Goal: Check status: Check status

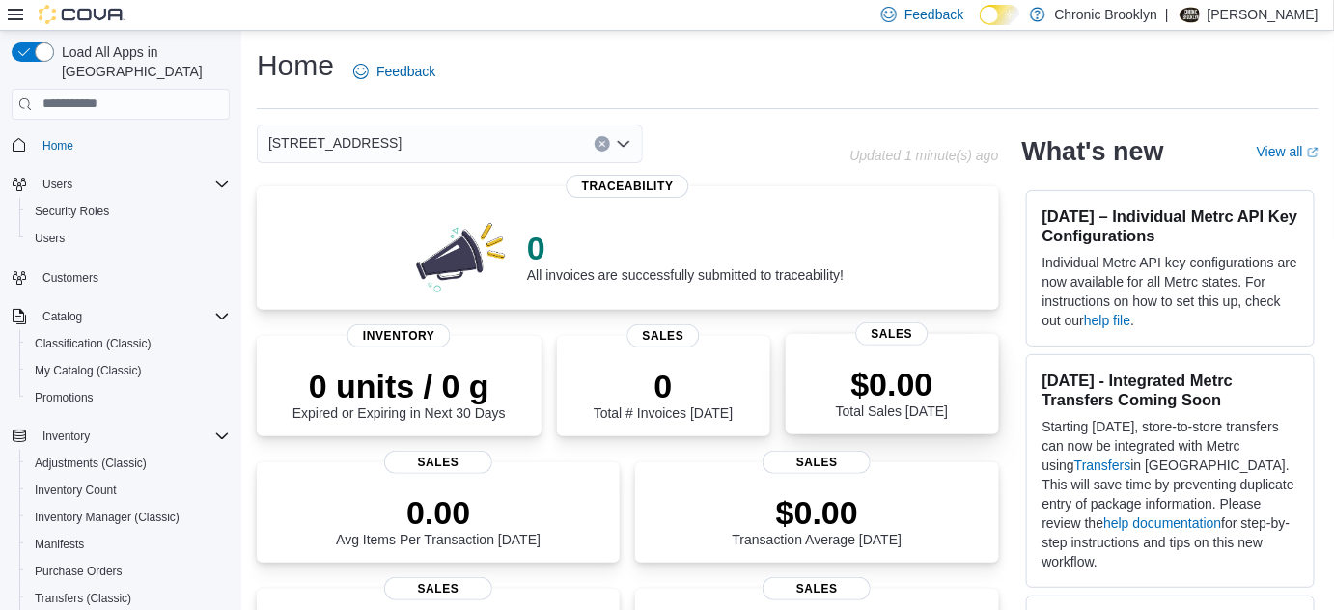
click at [913, 386] on p "$0.00" at bounding box center [892, 384] width 112 height 39
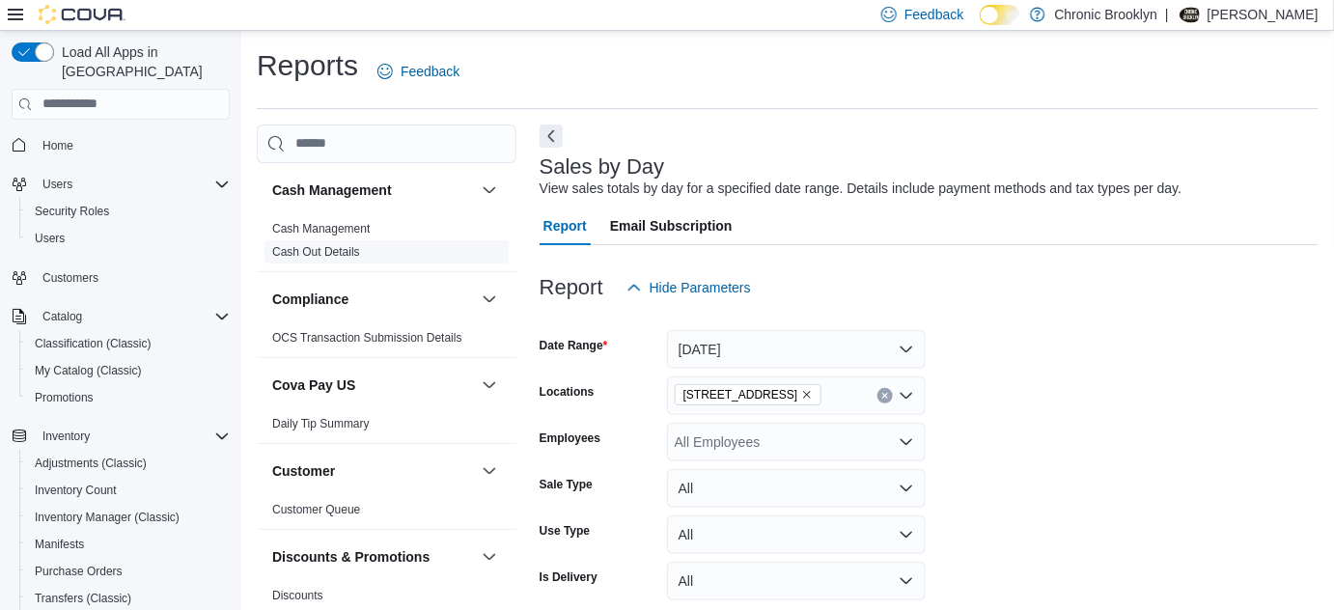
scroll to position [43, 0]
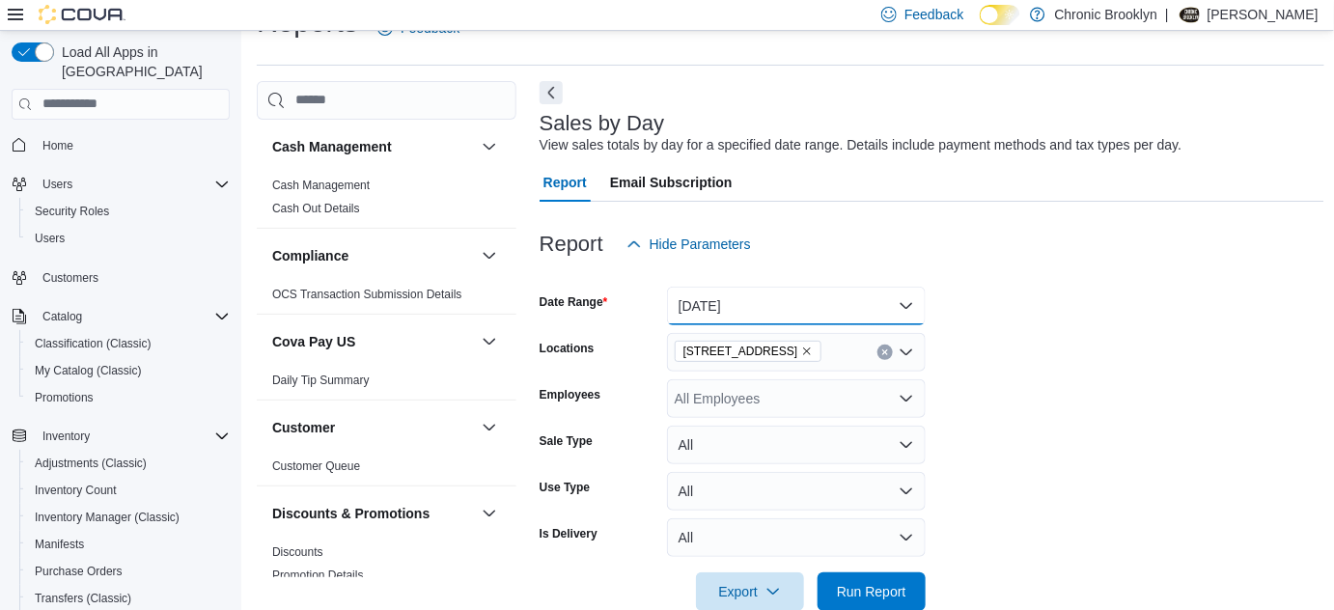
click at [711, 304] on button "Today" at bounding box center [796, 306] width 259 height 39
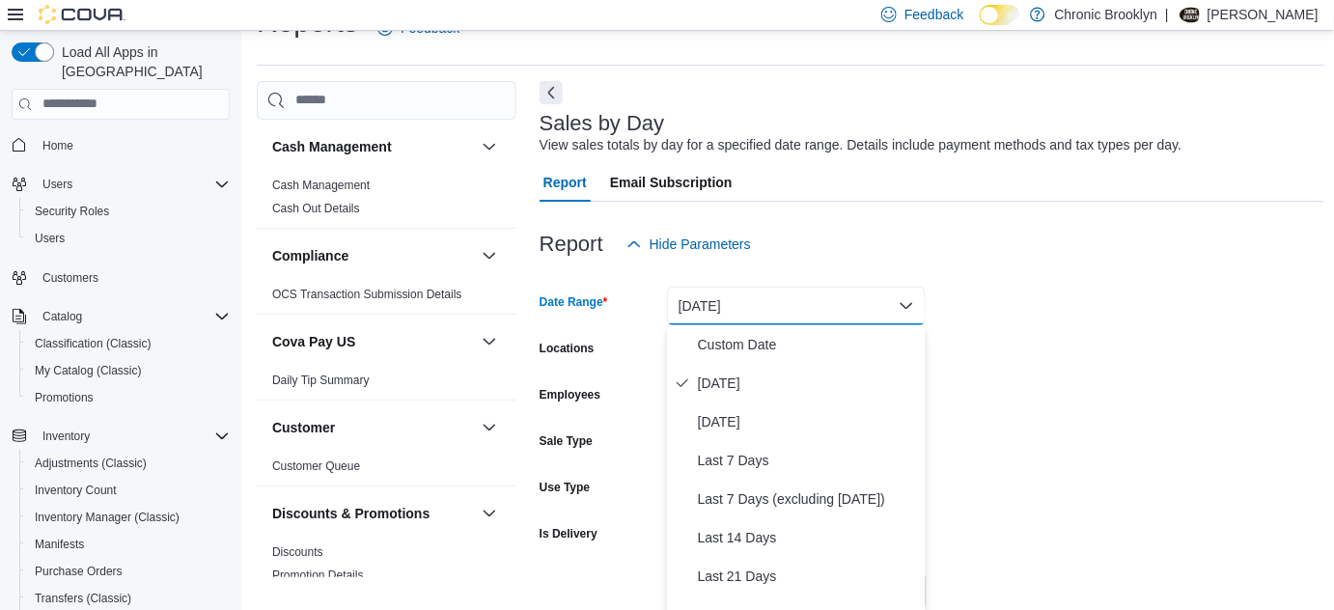
scroll to position [47, 0]
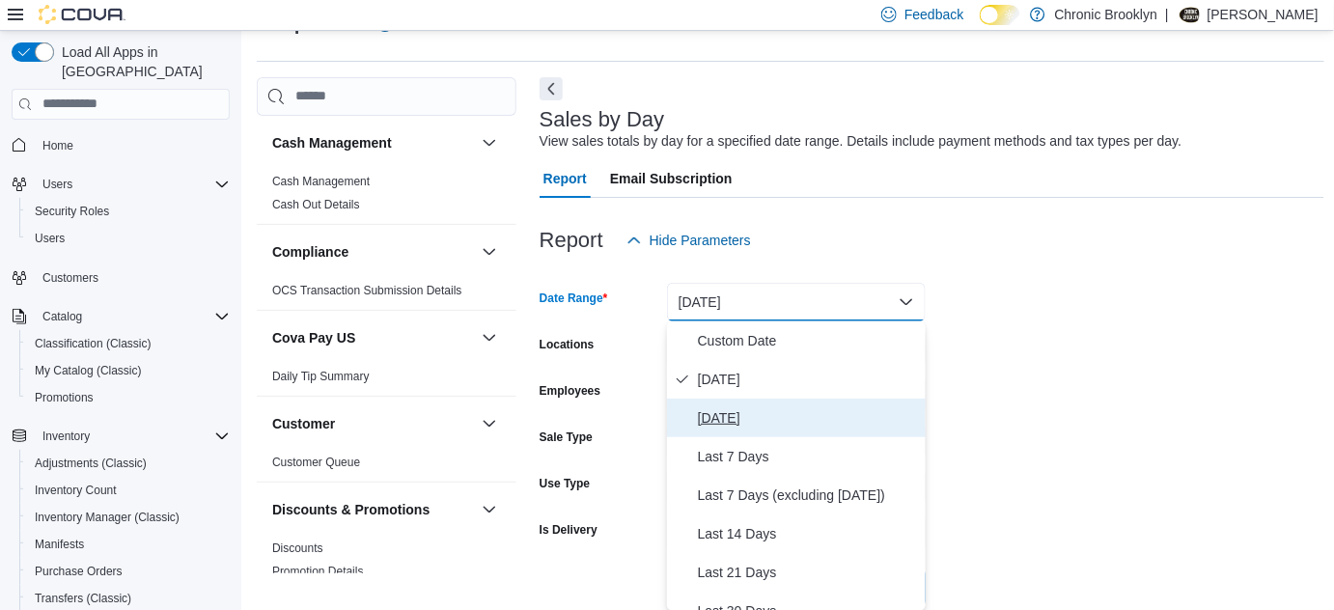
click at [710, 411] on span "Yesterday" at bounding box center [808, 417] width 220 height 23
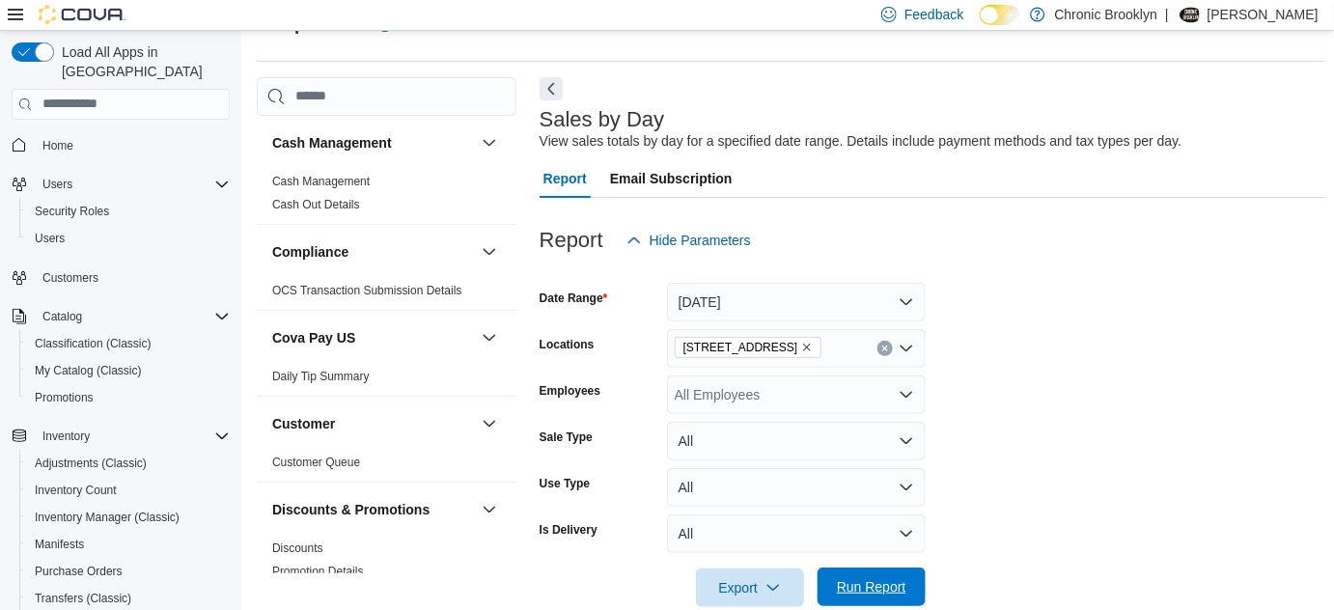
click at [854, 585] on span "Run Report" at bounding box center [871, 586] width 69 height 19
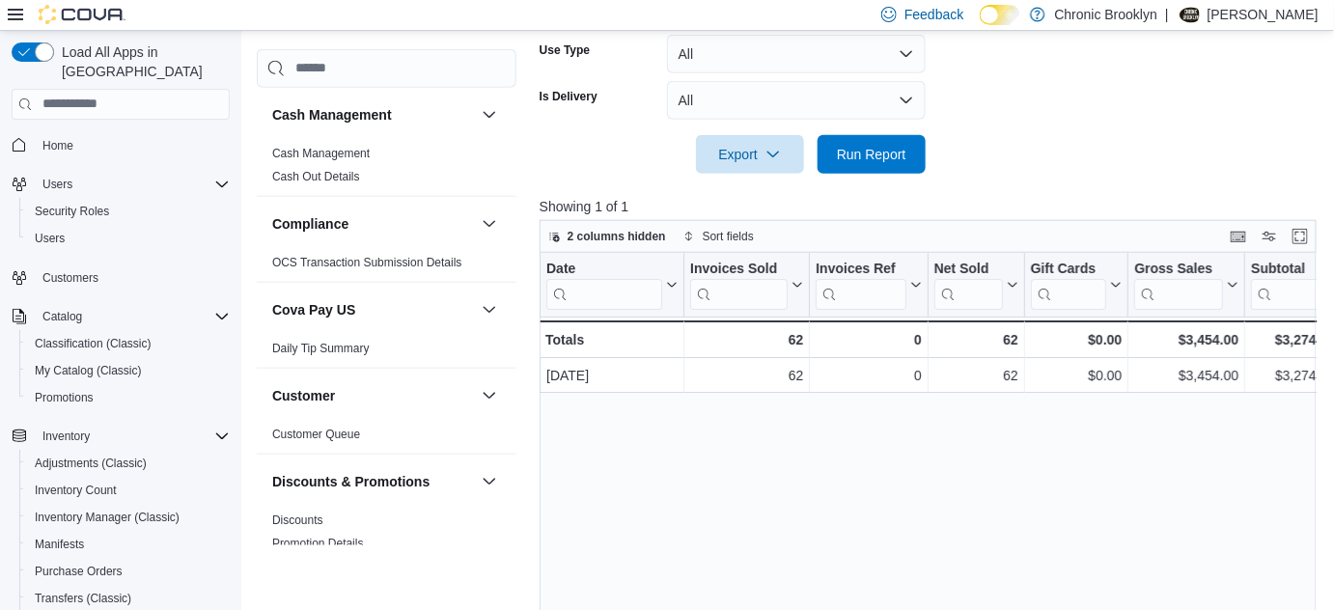
scroll to position [486, 0]
